Goal: Navigation & Orientation: Go to known website

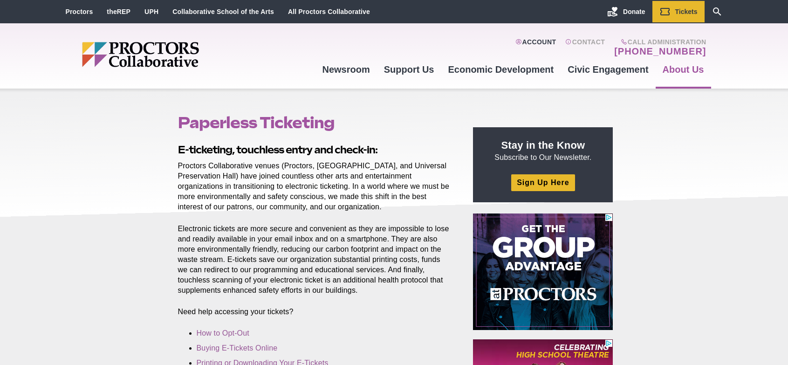
click at [541, 40] on link "Account" at bounding box center [535, 47] width 41 height 19
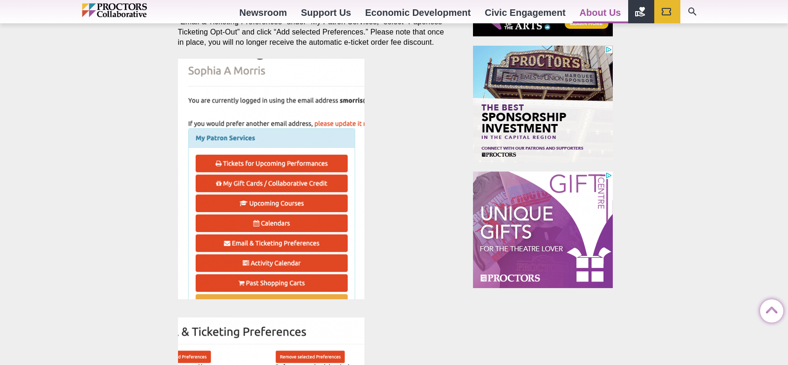
scroll to position [373, 0]
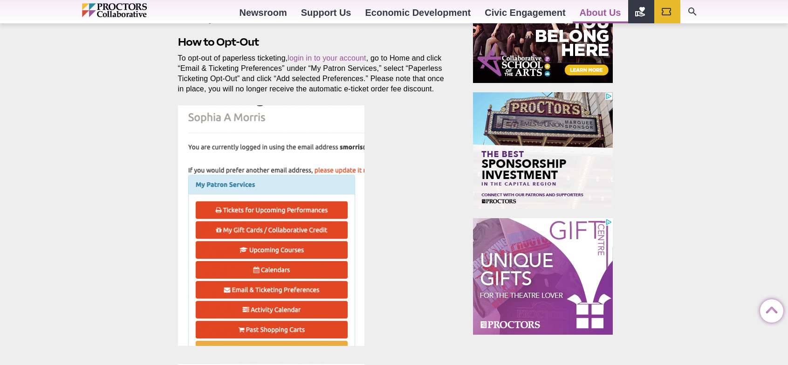
click at [326, 123] on img at bounding box center [271, 225] width 186 height 240
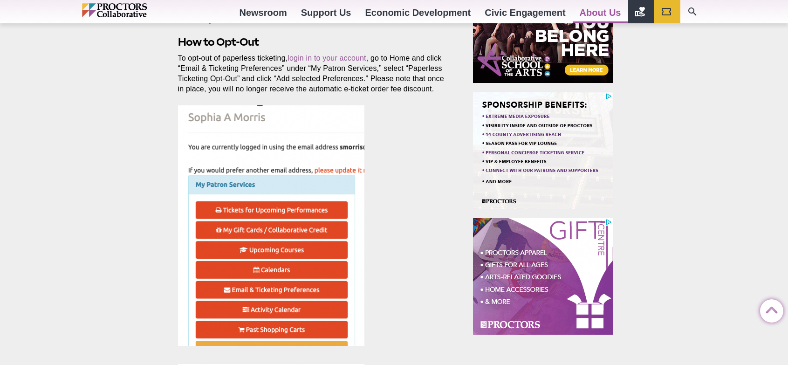
click at [326, 123] on img at bounding box center [271, 225] width 186 height 240
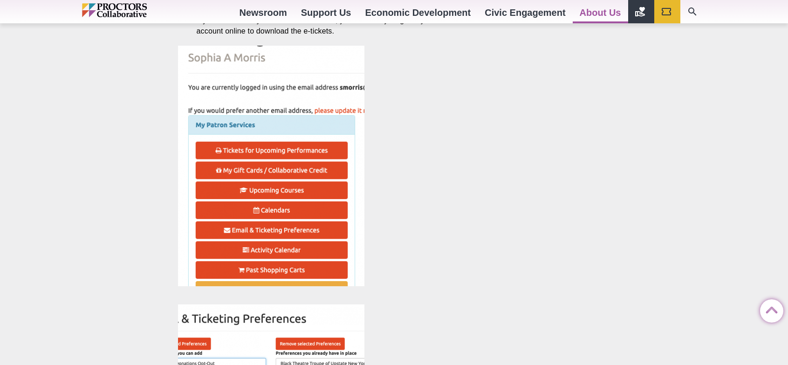
scroll to position [1211, 0]
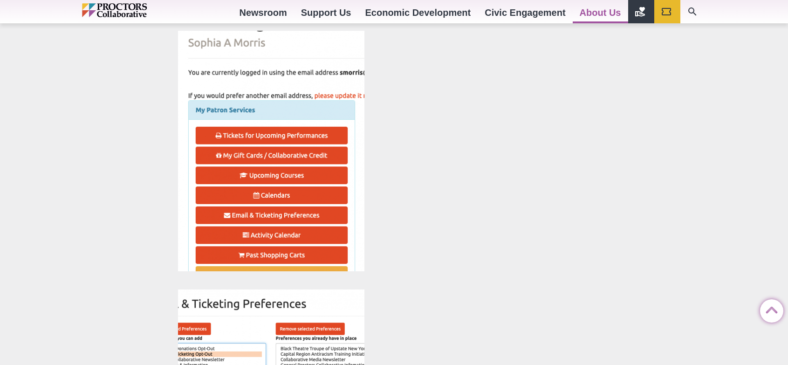
click at [290, 214] on img at bounding box center [271, 151] width 186 height 240
click at [334, 214] on img at bounding box center [271, 151] width 186 height 240
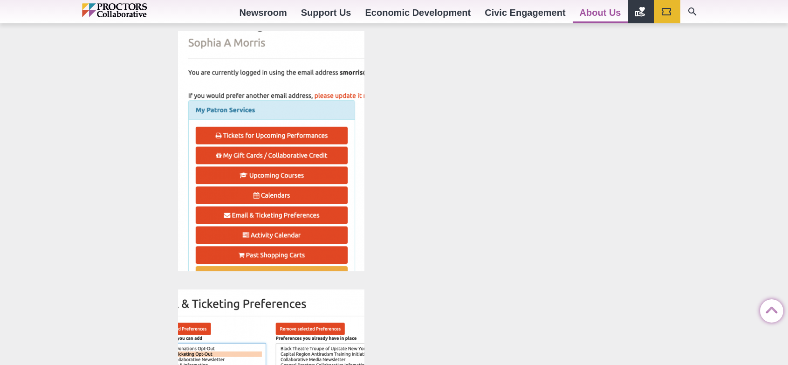
click at [334, 214] on img at bounding box center [271, 151] width 186 height 240
click at [208, 210] on img at bounding box center [271, 151] width 186 height 240
click at [282, 215] on img at bounding box center [271, 151] width 186 height 240
click at [285, 215] on img at bounding box center [271, 151] width 186 height 240
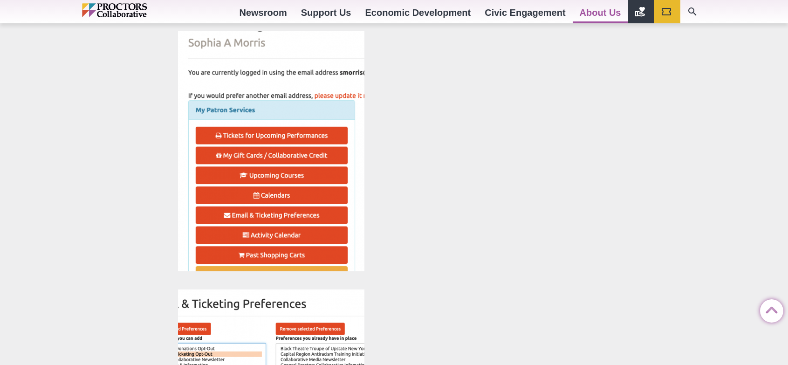
click at [285, 215] on img at bounding box center [271, 151] width 186 height 240
click at [289, 213] on img at bounding box center [271, 151] width 186 height 240
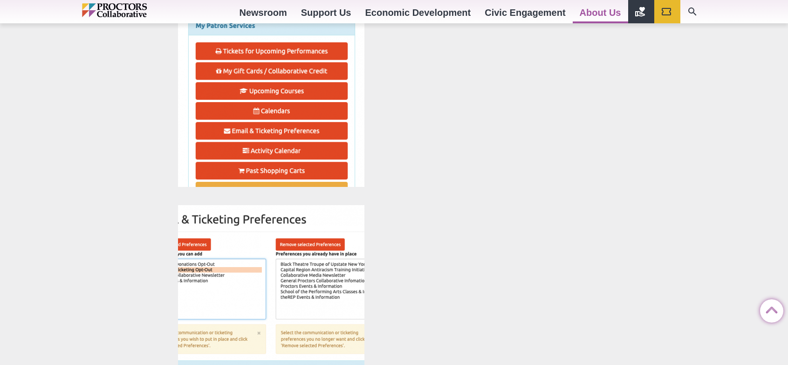
scroll to position [1304, 0]
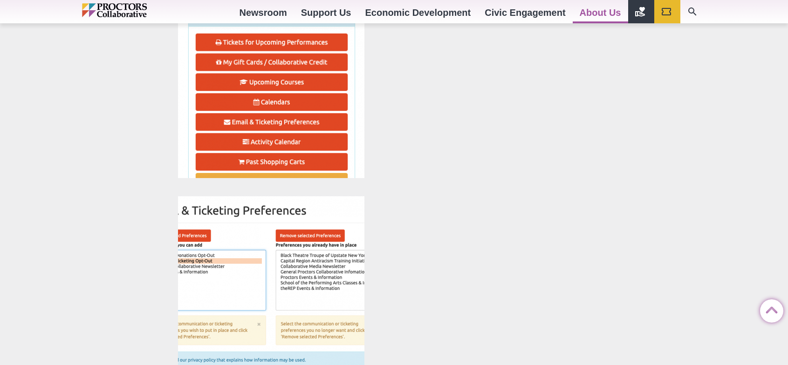
click at [314, 122] on img at bounding box center [271, 58] width 186 height 240
click at [313, 122] on img at bounding box center [271, 58] width 186 height 240
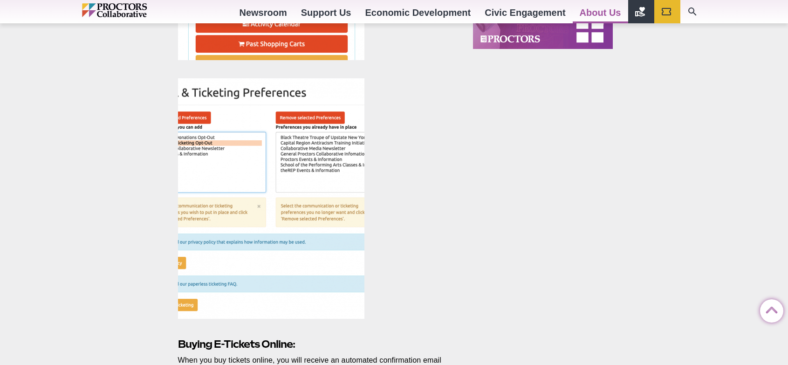
scroll to position [652, 0]
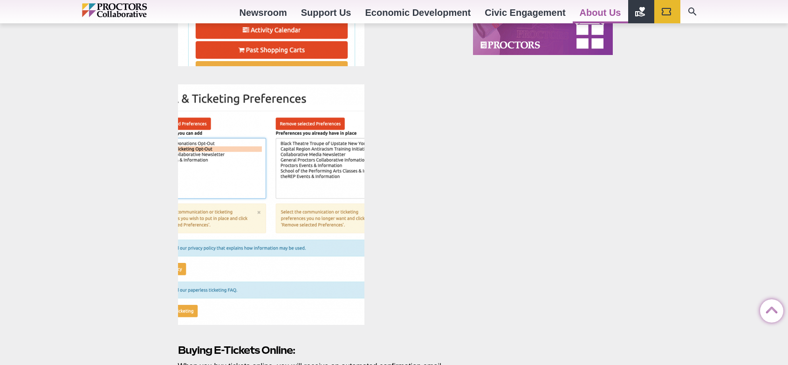
click at [337, 103] on img at bounding box center [271, 204] width 186 height 240
click at [336, 102] on img at bounding box center [271, 204] width 186 height 240
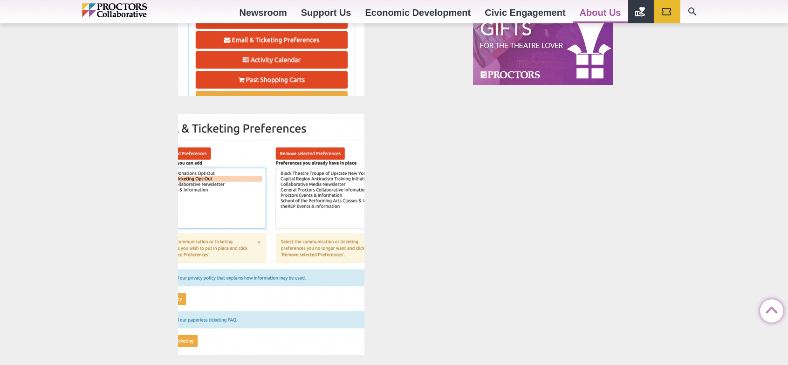
scroll to position [559, 0]
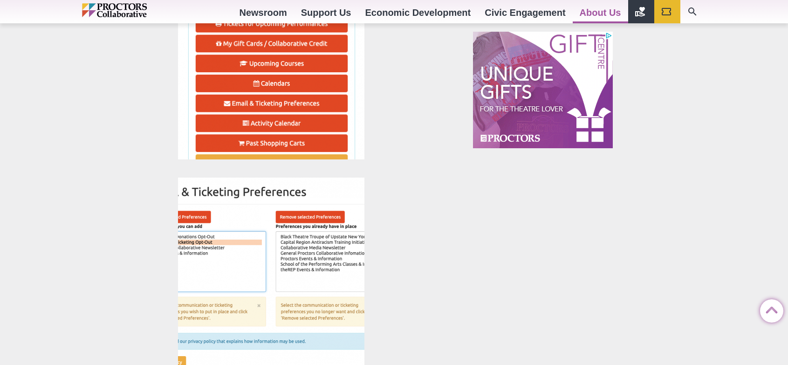
click at [308, 100] on img at bounding box center [271, 39] width 186 height 240
click at [307, 101] on img at bounding box center [271, 39] width 186 height 240
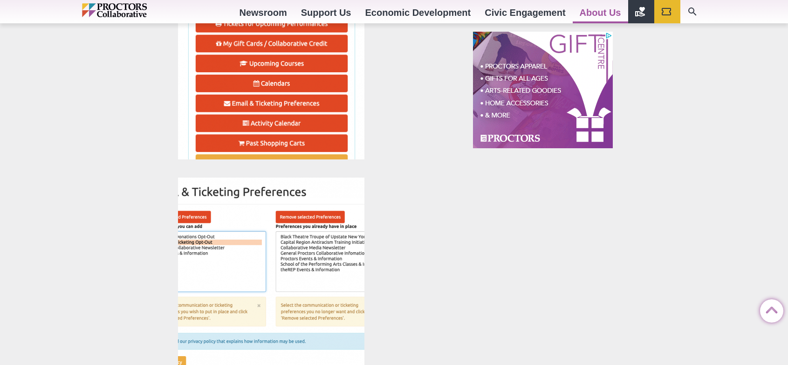
click at [307, 101] on img at bounding box center [271, 39] width 186 height 240
click at [307, 102] on img at bounding box center [271, 39] width 186 height 240
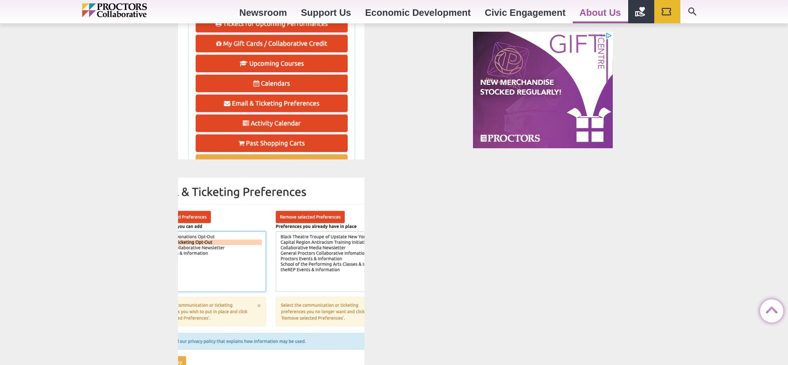
click at [307, 102] on img at bounding box center [271, 39] width 186 height 240
click at [235, 99] on img at bounding box center [271, 39] width 186 height 240
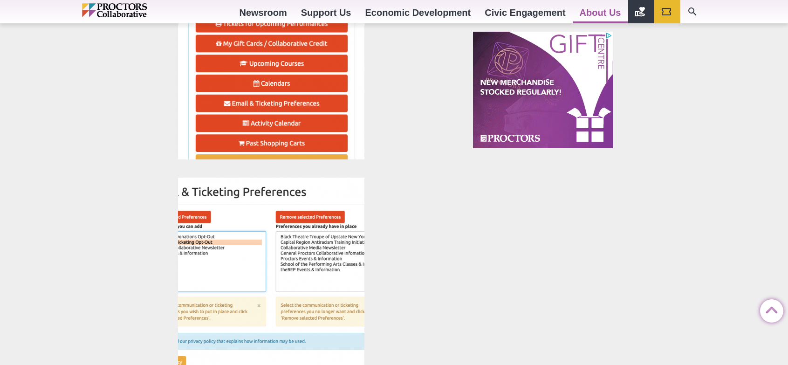
click at [235, 99] on img at bounding box center [271, 39] width 186 height 240
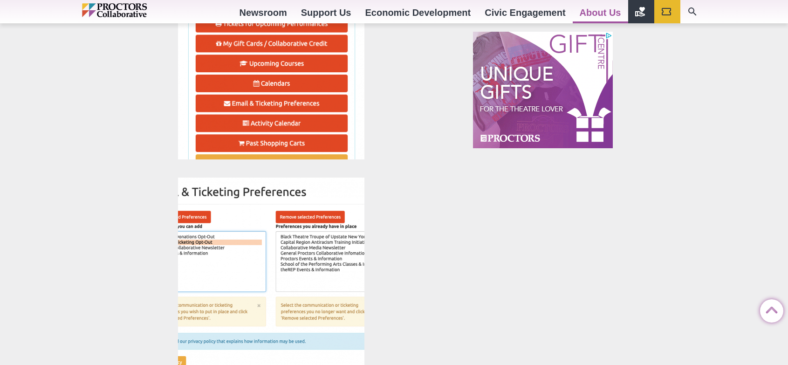
click at [235, 99] on img at bounding box center [271, 39] width 186 height 240
click at [223, 102] on img at bounding box center [271, 39] width 186 height 240
drag, startPoint x: 223, startPoint y: 102, endPoint x: 267, endPoint y: 104, distance: 44.8
click at [236, 103] on img at bounding box center [271, 39] width 186 height 240
click at [319, 103] on img at bounding box center [271, 39] width 186 height 240
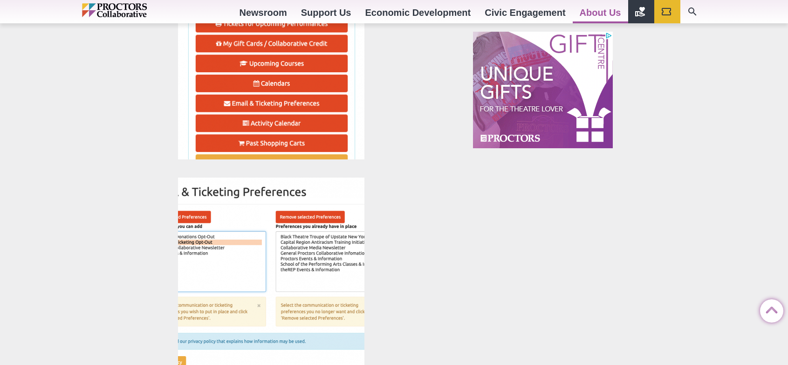
click at [319, 103] on img at bounding box center [271, 39] width 186 height 240
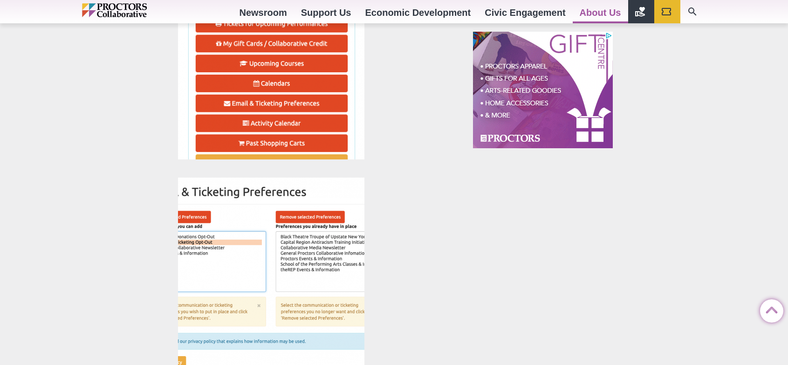
click at [319, 103] on img at bounding box center [271, 39] width 186 height 240
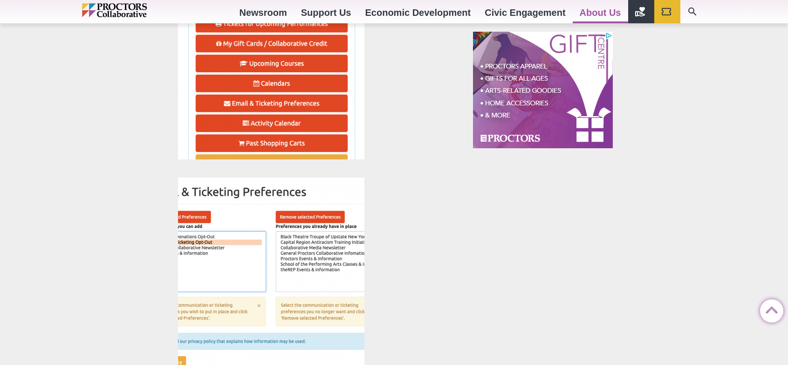
click at [319, 103] on img at bounding box center [271, 39] width 186 height 240
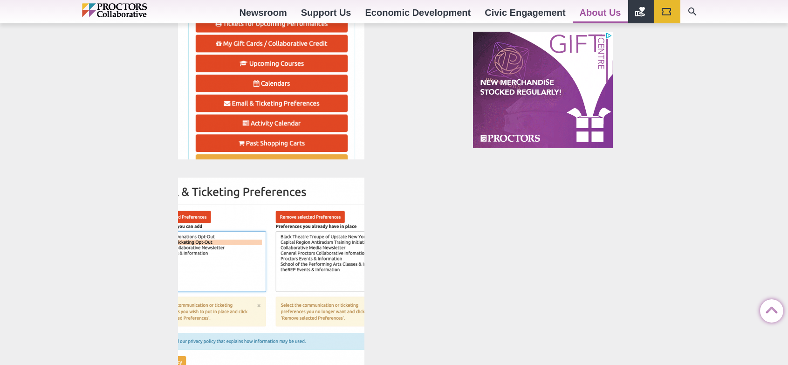
click at [319, 103] on img at bounding box center [271, 39] width 186 height 240
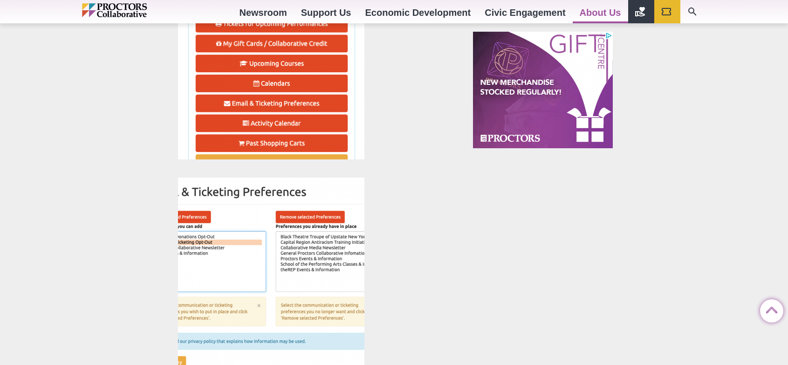
click at [319, 103] on img at bounding box center [271, 39] width 186 height 240
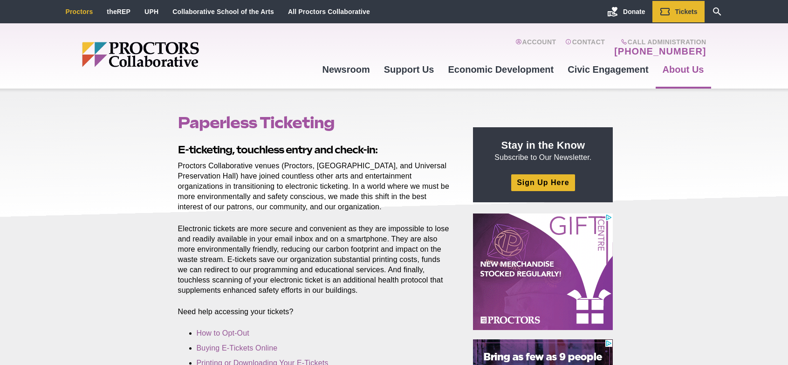
click at [75, 9] on link "Proctors" at bounding box center [79, 11] width 27 height 7
